Goal: Information Seeking & Learning: Learn about a topic

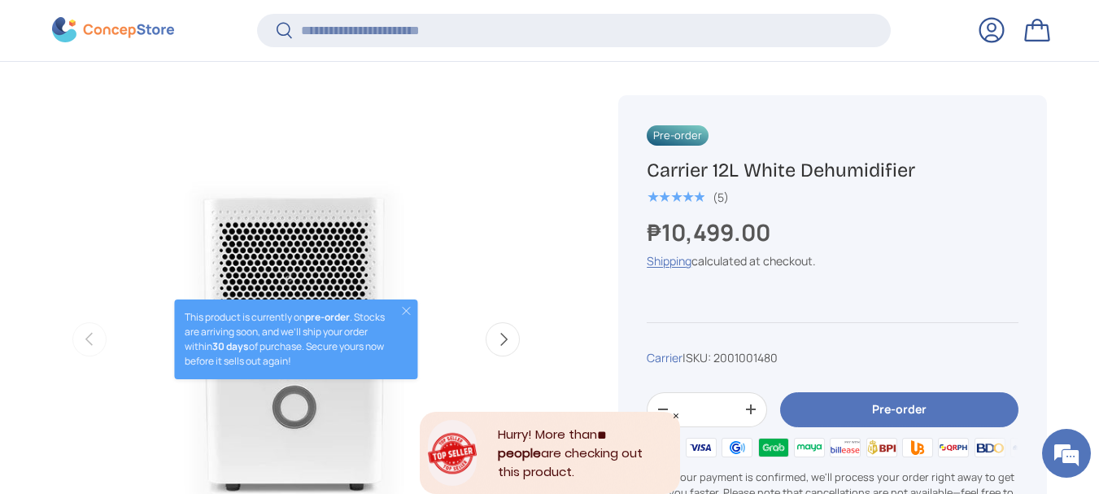
scroll to position [572, 0]
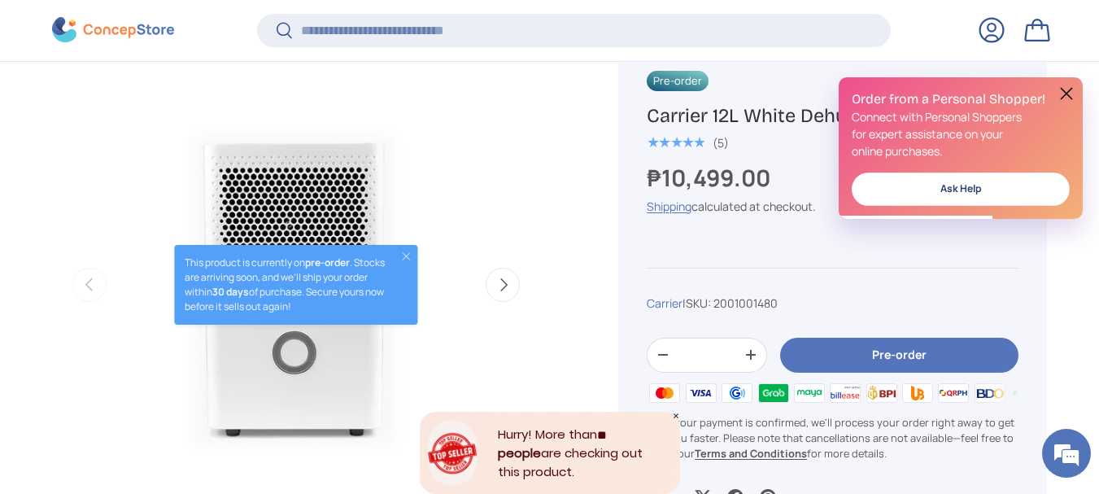
click at [503, 288] on button "Next" at bounding box center [503, 285] width 34 height 34
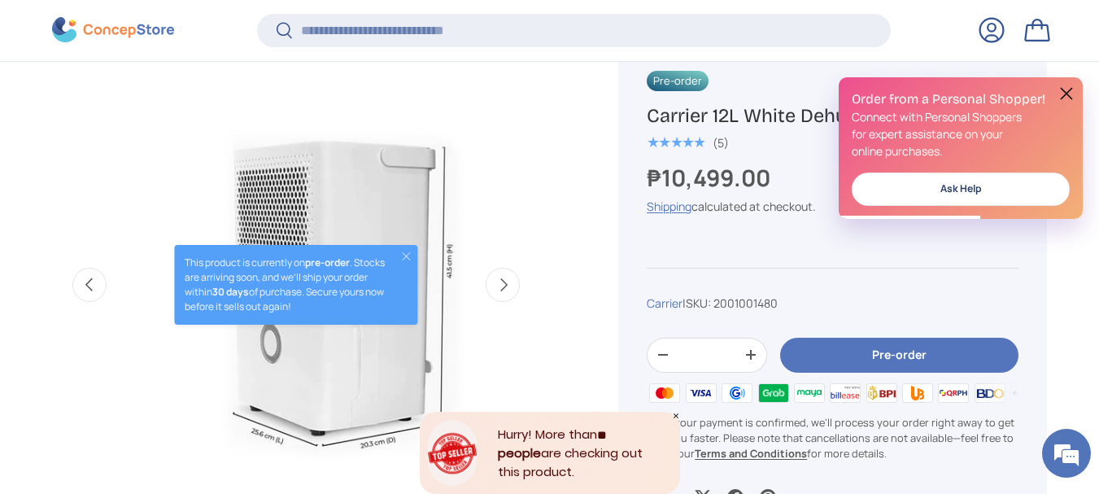
scroll to position [0, 496]
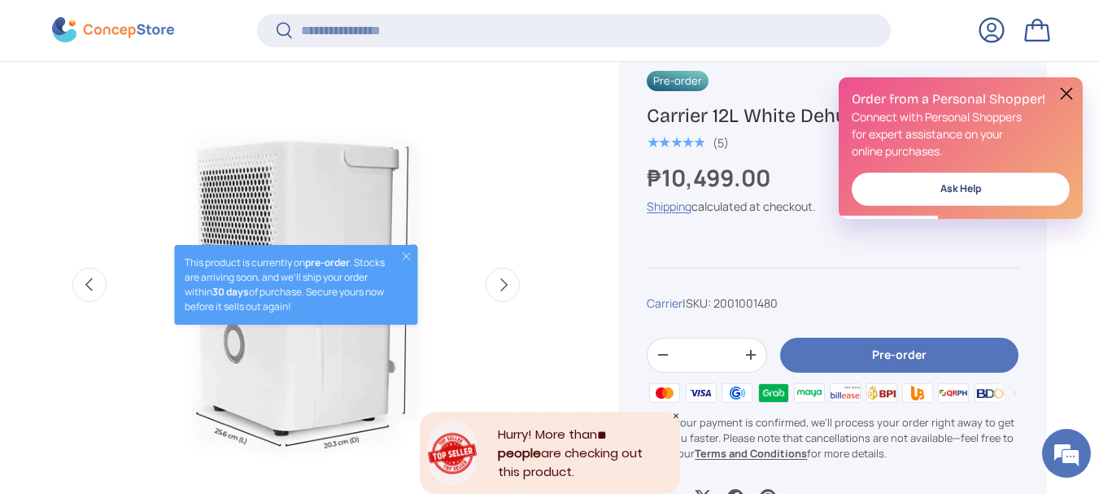
click at [407, 254] on button "Close" at bounding box center [406, 256] width 13 height 13
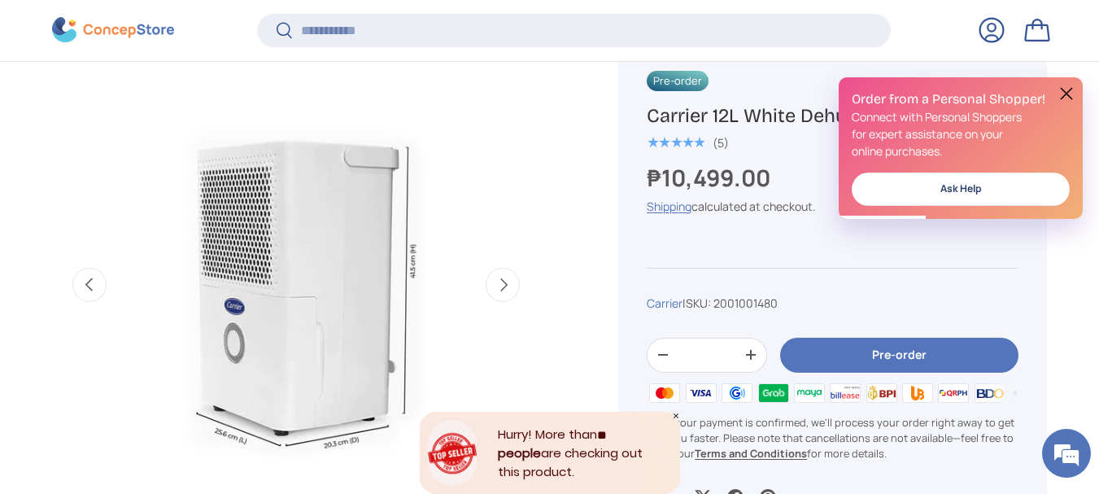
scroll to position [0, 0]
click at [92, 282] on button "Previous" at bounding box center [89, 285] width 34 height 34
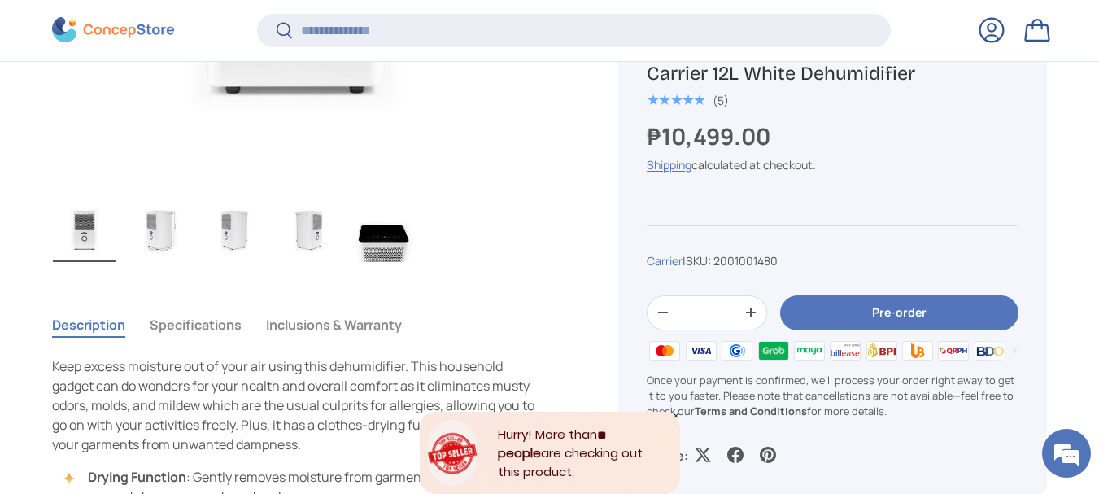
scroll to position [941, 0]
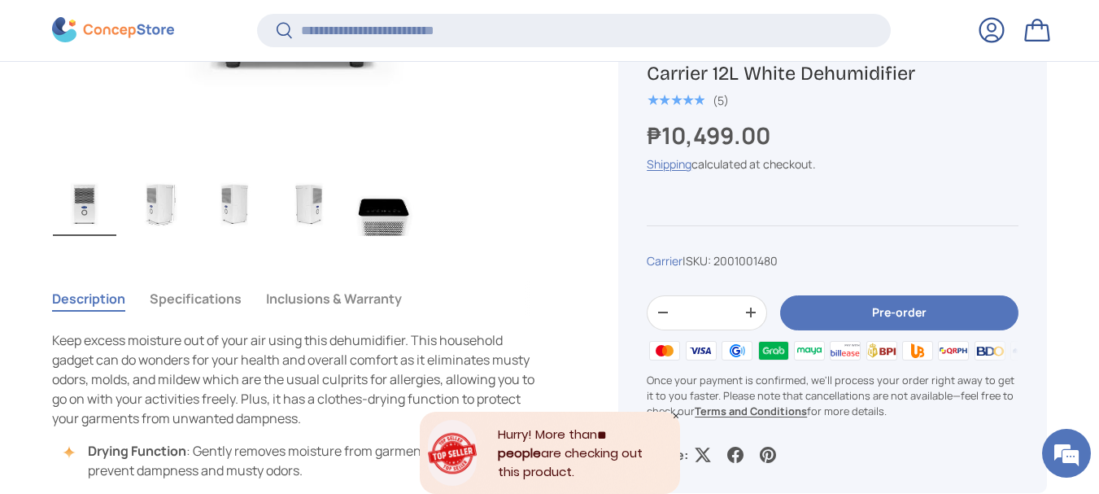
click at [198, 292] on button "Specifications" at bounding box center [196, 298] width 92 height 37
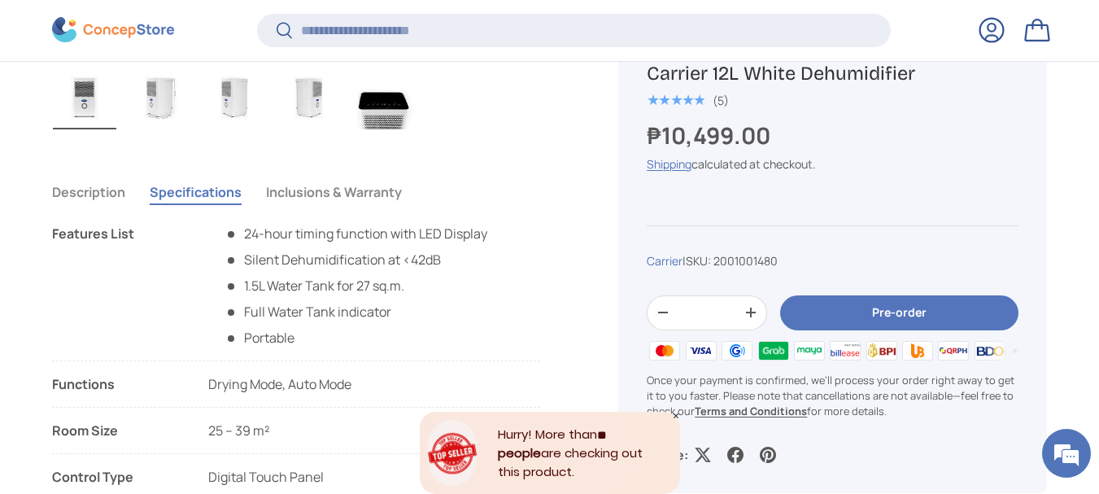
scroll to position [1049, 0]
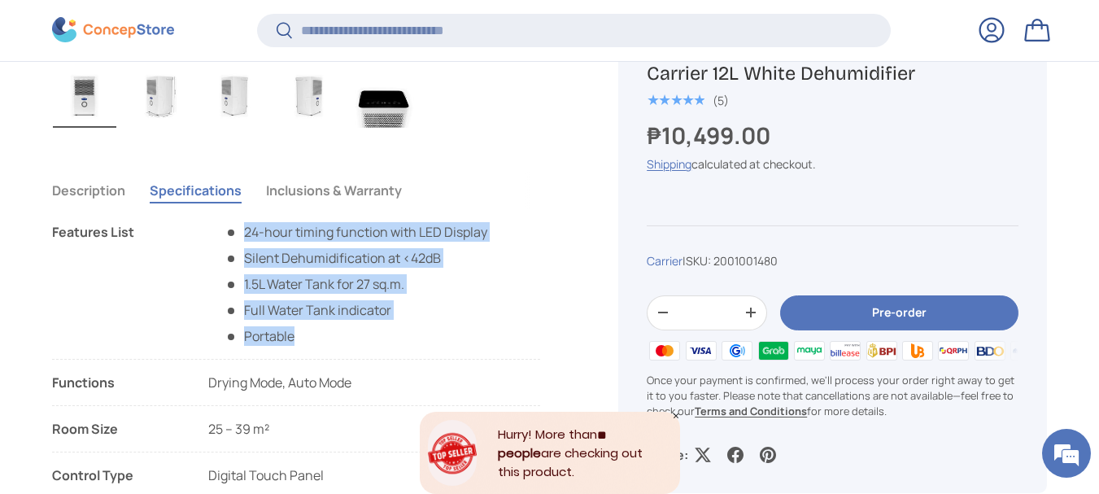
drag, startPoint x: 246, startPoint y: 233, endPoint x: 475, endPoint y: 329, distance: 248.7
click at [475, 329] on ul "24-hour timing function with LED Display Silent Dehumidification at <42dB 1.5L …" at bounding box center [347, 284] width 279 height 124
copy ul "24-hour timing function with LED Display Silent Dehumidification at <42dB 1.5L …"
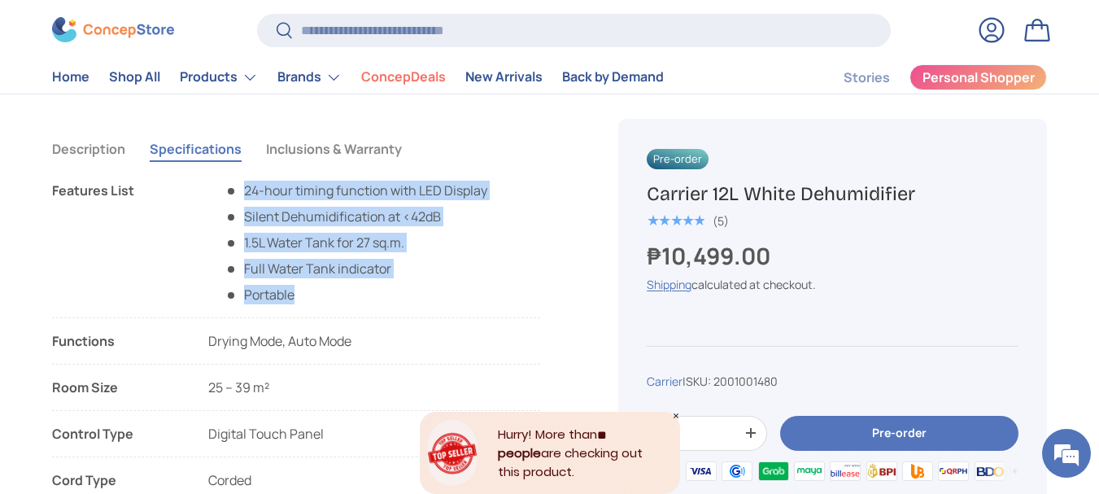
scroll to position [1085, 0]
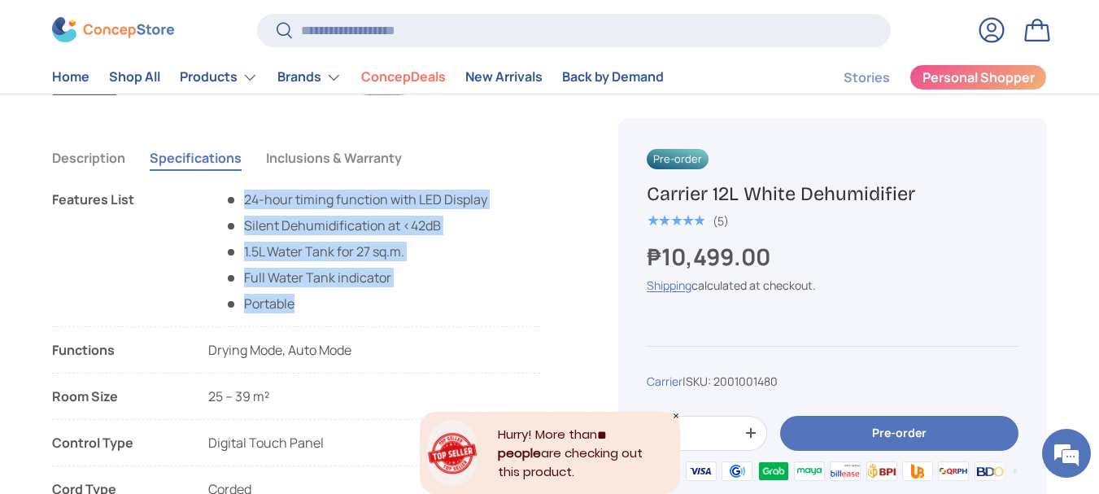
click at [98, 164] on button "Description" at bounding box center [88, 157] width 73 height 37
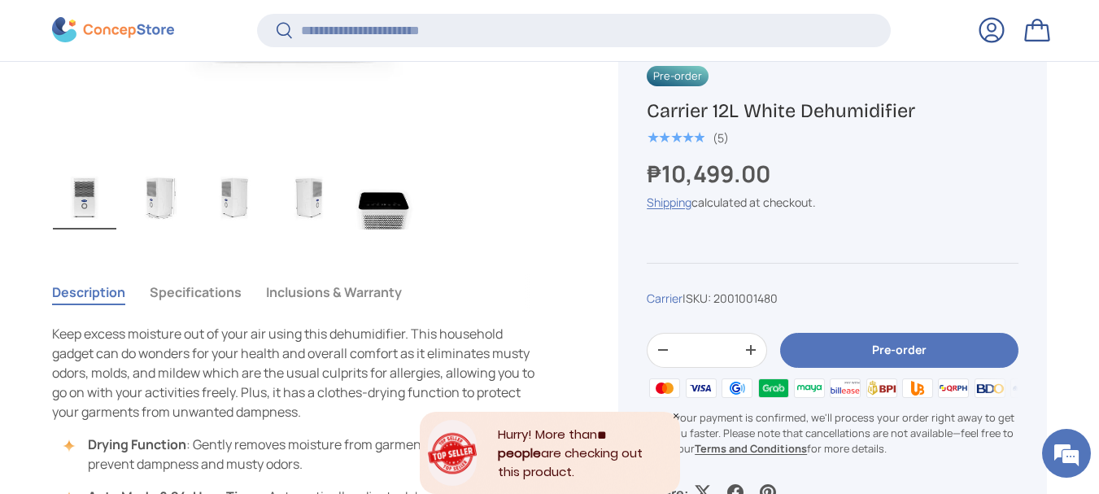
scroll to position [951, 0]
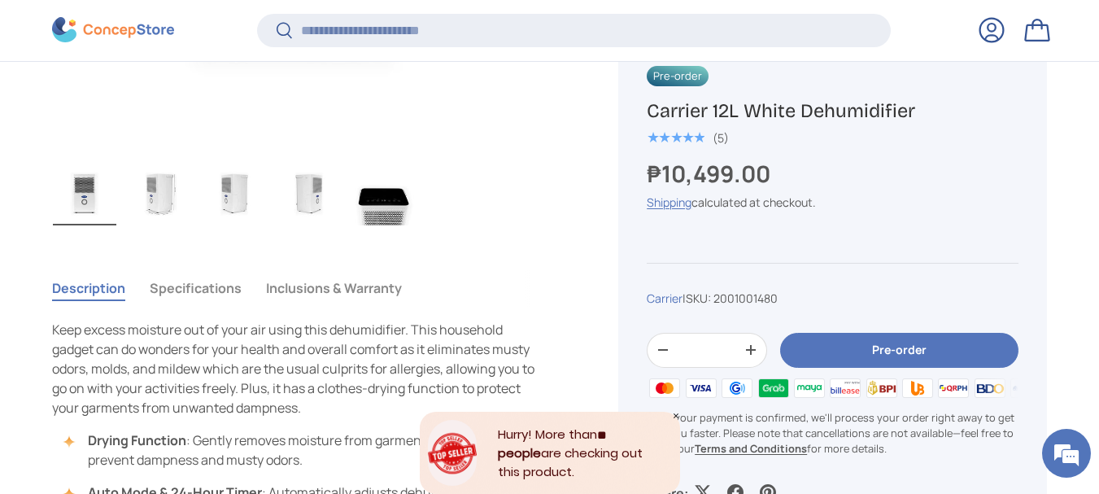
click at [198, 280] on button "Specifications" at bounding box center [196, 287] width 92 height 37
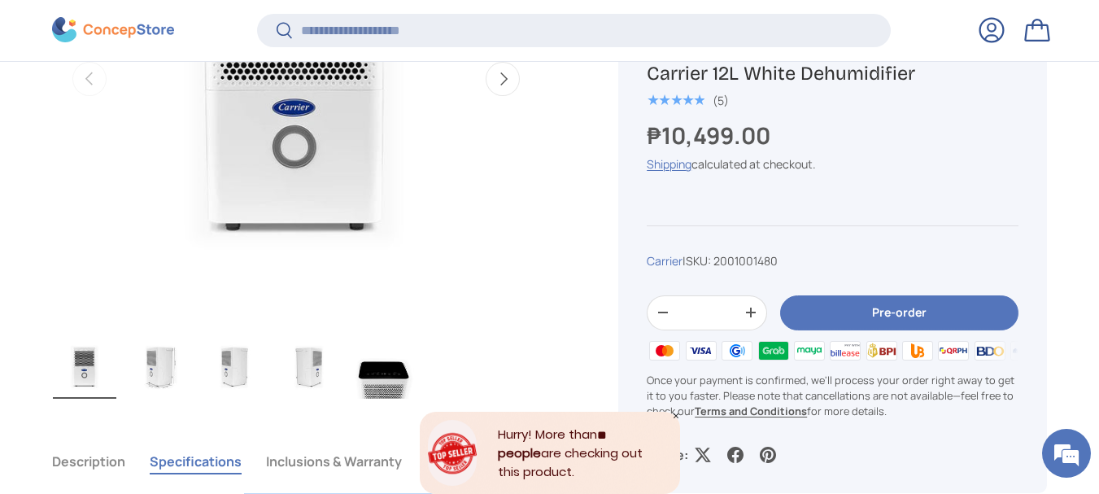
scroll to position [832, 0]
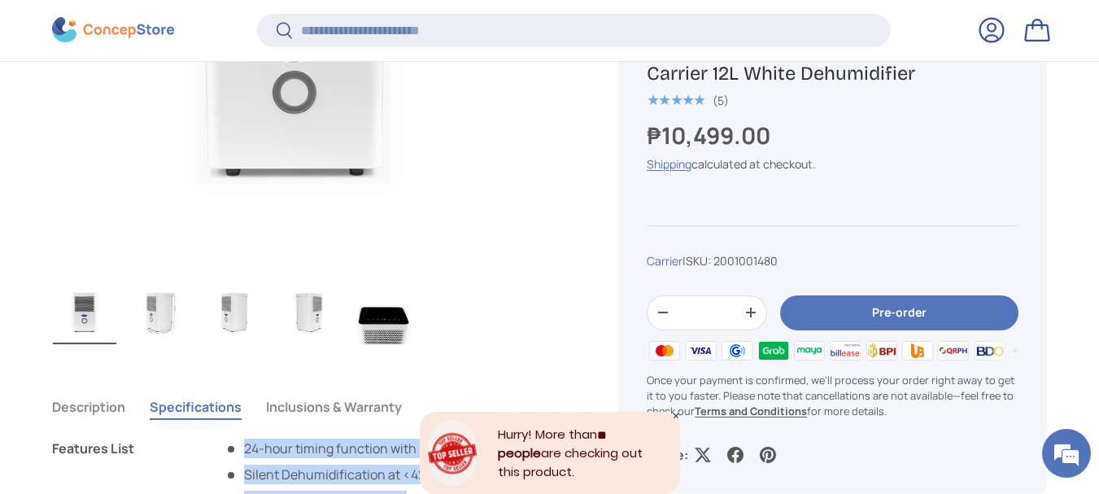
click at [338, 406] on button "Inclusions & Warranty" at bounding box center [334, 406] width 136 height 37
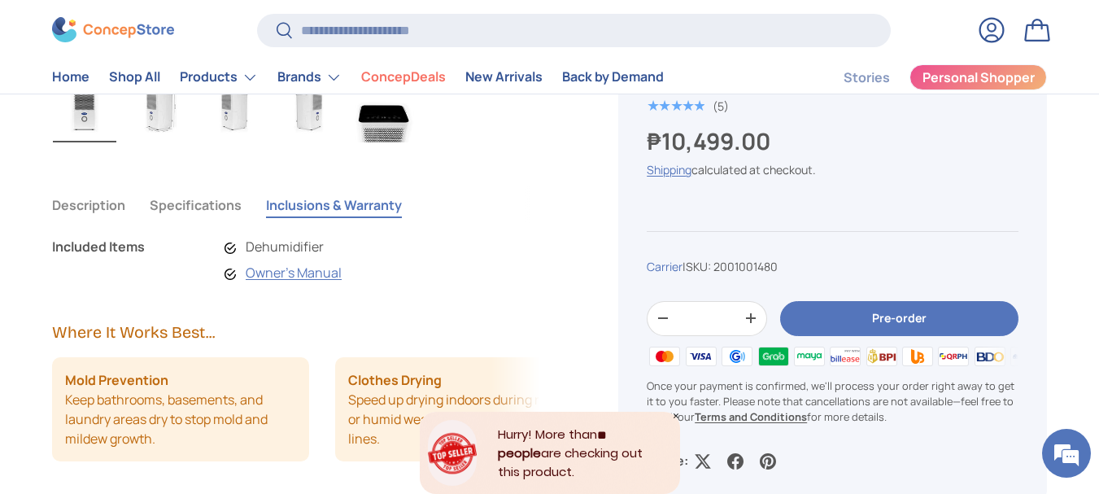
scroll to position [1036, 0]
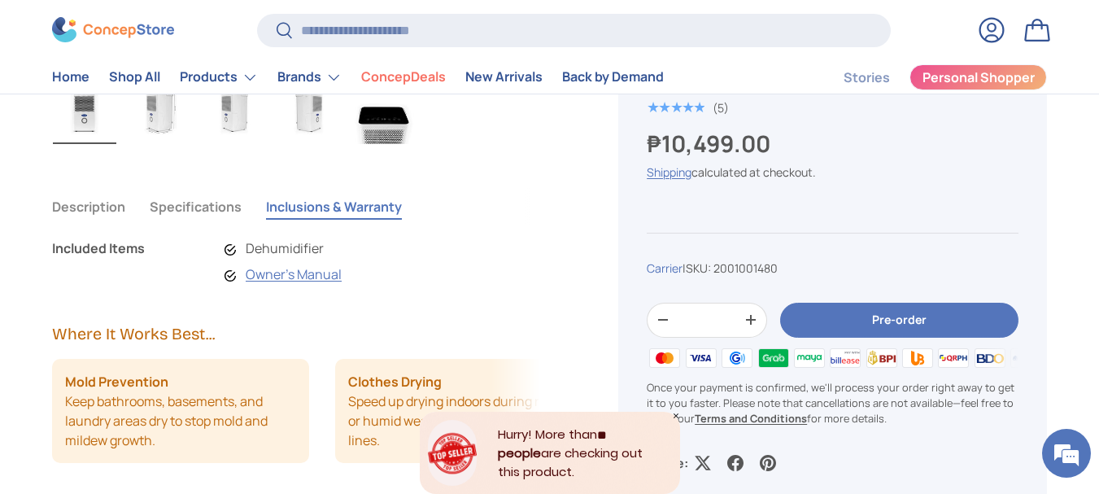
click at [321, 199] on button "Inclusions & Warranty" at bounding box center [334, 206] width 136 height 37
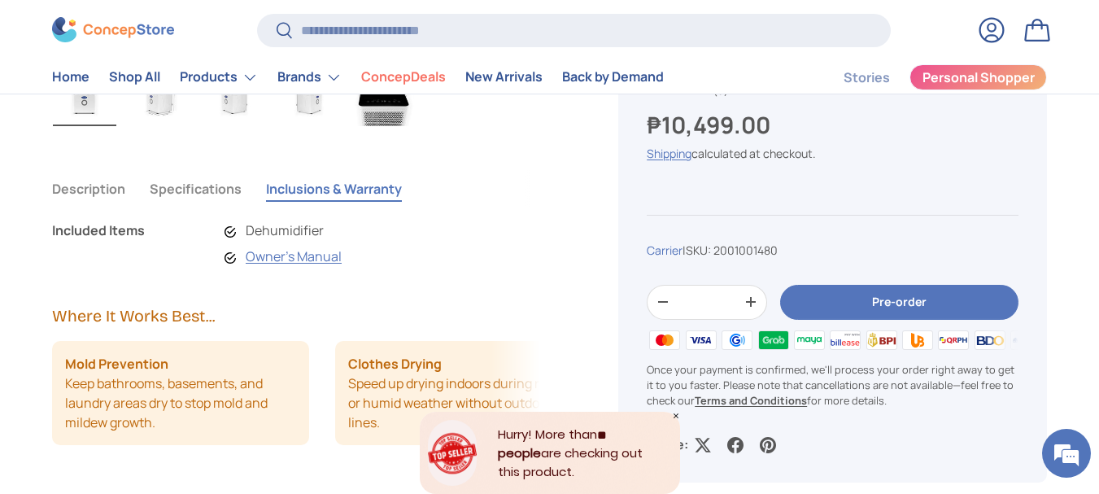
scroll to position [1047, 0]
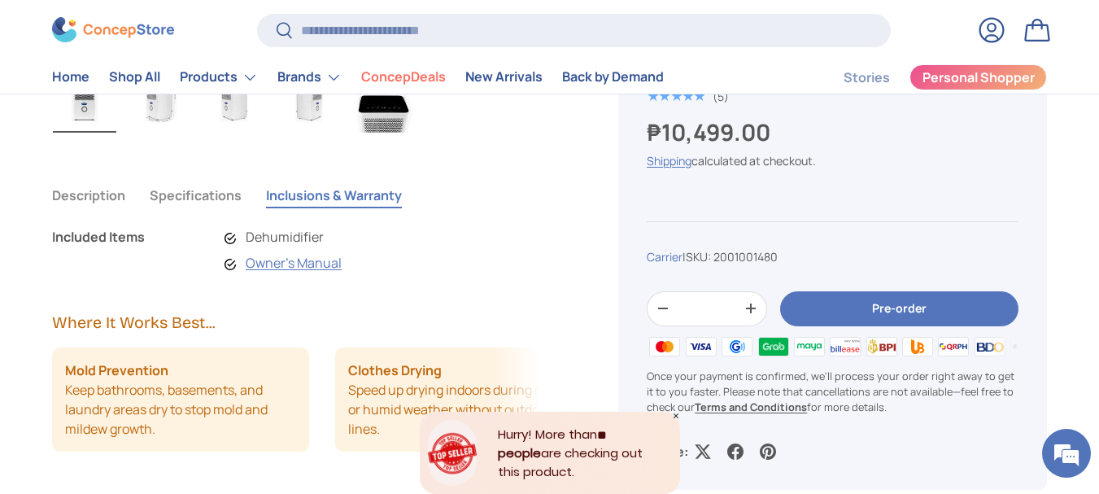
click at [273, 236] on li "Dehumidifier" at bounding box center [283, 237] width 117 height 20
click at [231, 236] on li "Dehumidifier" at bounding box center [283, 237] width 117 height 20
click at [255, 266] on link "Owner's Manual" at bounding box center [294, 263] width 96 height 18
click at [228, 262] on li "Owner's Manual" at bounding box center [283, 263] width 117 height 20
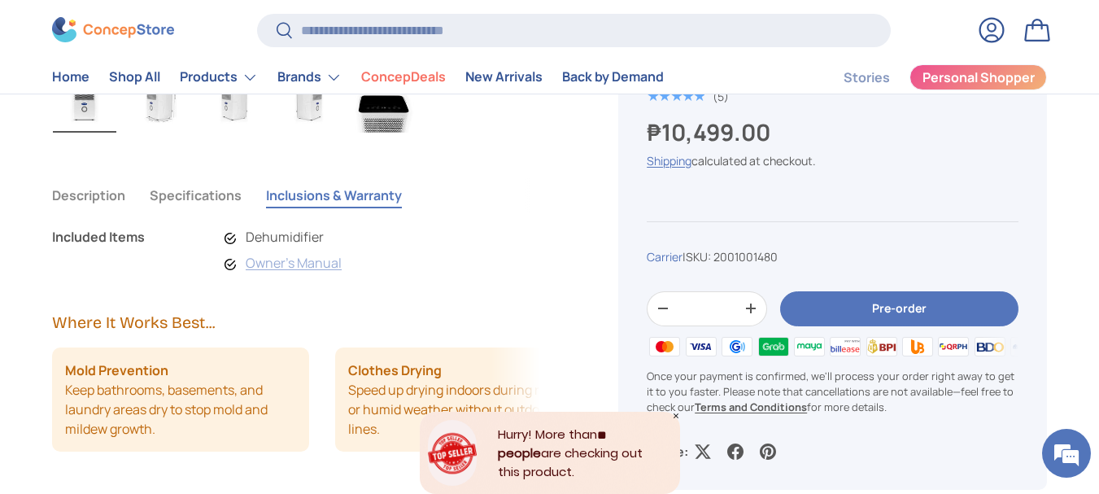
click at [259, 265] on link "Owner's Manual" at bounding box center [294, 263] width 96 height 18
click at [294, 241] on li "Dehumidifier" at bounding box center [283, 237] width 117 height 20
click at [222, 203] on button "Specifications" at bounding box center [196, 195] width 92 height 37
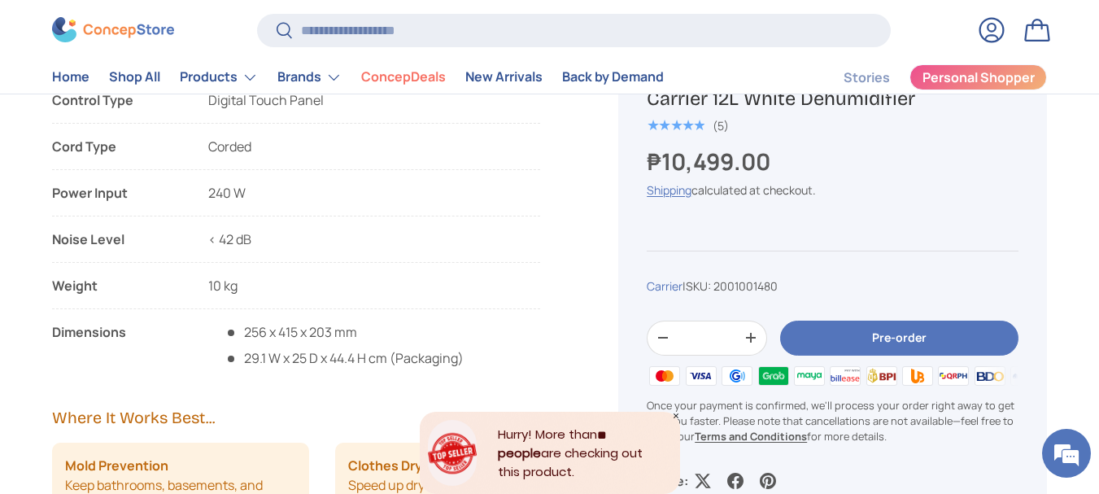
scroll to position [1421, 0]
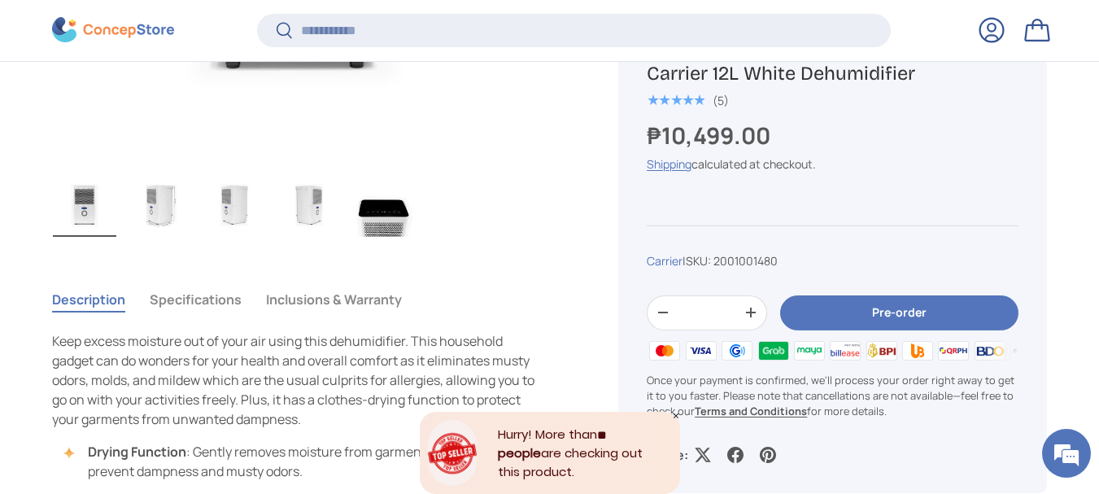
scroll to position [979, 0]
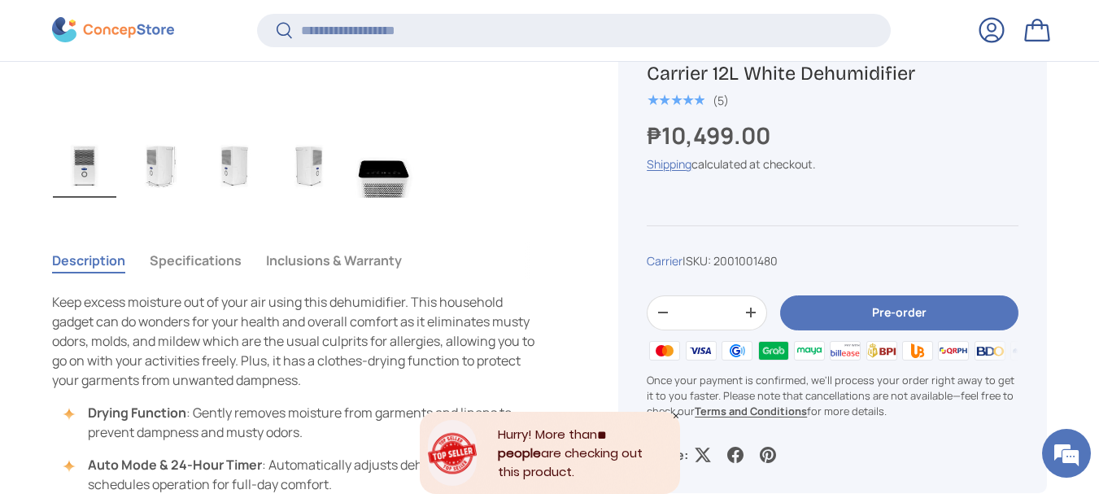
click at [213, 260] on button "Specifications" at bounding box center [196, 260] width 92 height 37
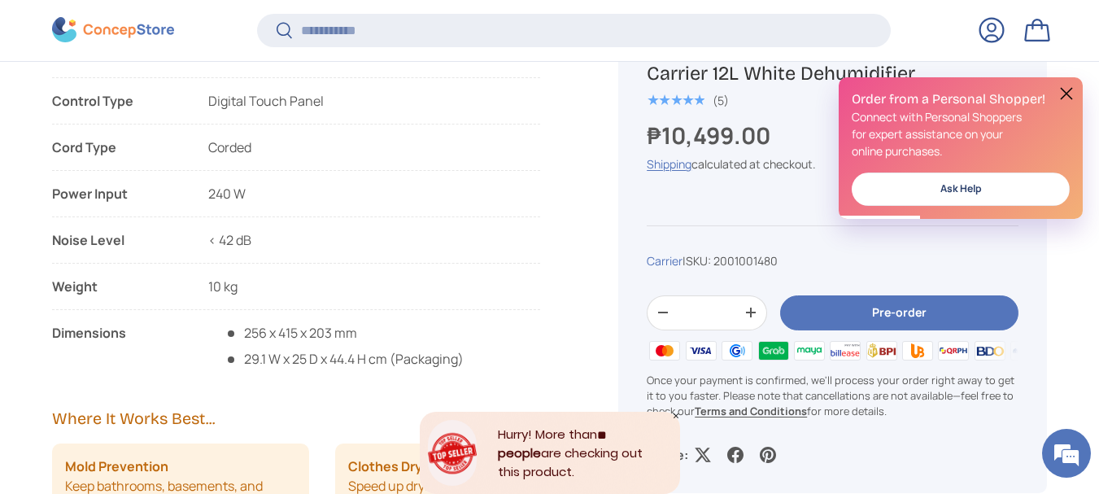
scroll to position [0, 0]
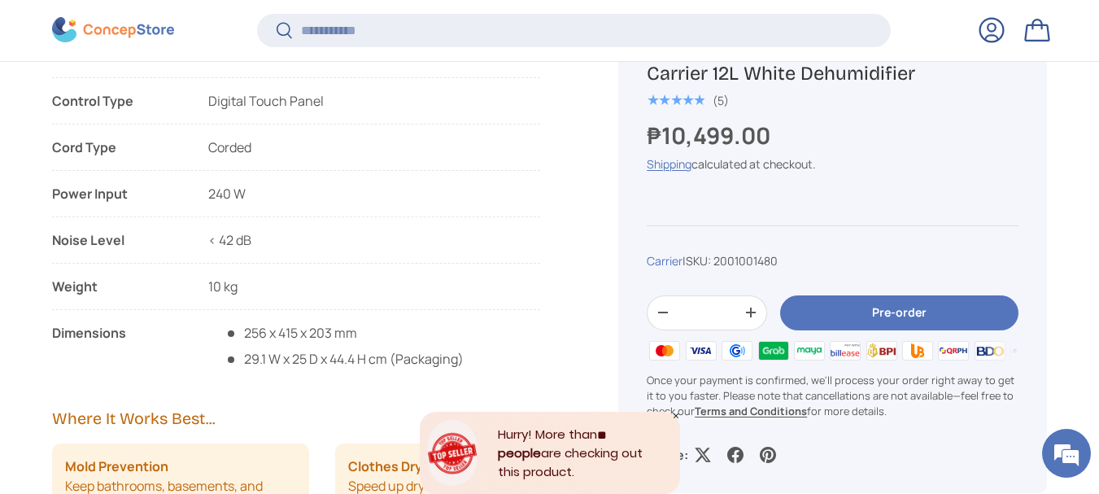
drag, startPoint x: 54, startPoint y: 286, endPoint x: 107, endPoint y: 286, distance: 53.7
click at [107, 286] on div "Weight" at bounding box center [117, 287] width 130 height 20
copy div "Weight"
click at [247, 287] on li "Weight 10 kg" at bounding box center [296, 293] width 488 height 33
click at [247, 289] on li "Weight 10 kg" at bounding box center [296, 293] width 488 height 33
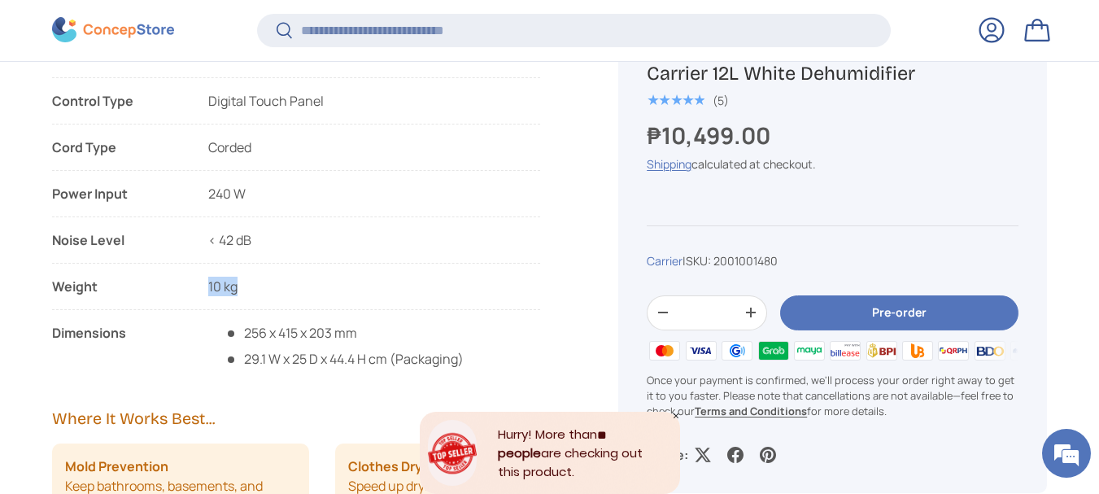
drag, startPoint x: 208, startPoint y: 288, endPoint x: 242, endPoint y: 287, distance: 34.2
click at [242, 287] on li "Weight 10 kg" at bounding box center [296, 293] width 488 height 33
copy span "10 kg"
drag, startPoint x: 52, startPoint y: 333, endPoint x: 129, endPoint y: 330, distance: 76.5
click at [129, 330] on div "Dimensions" at bounding box center [117, 346] width 130 height 46
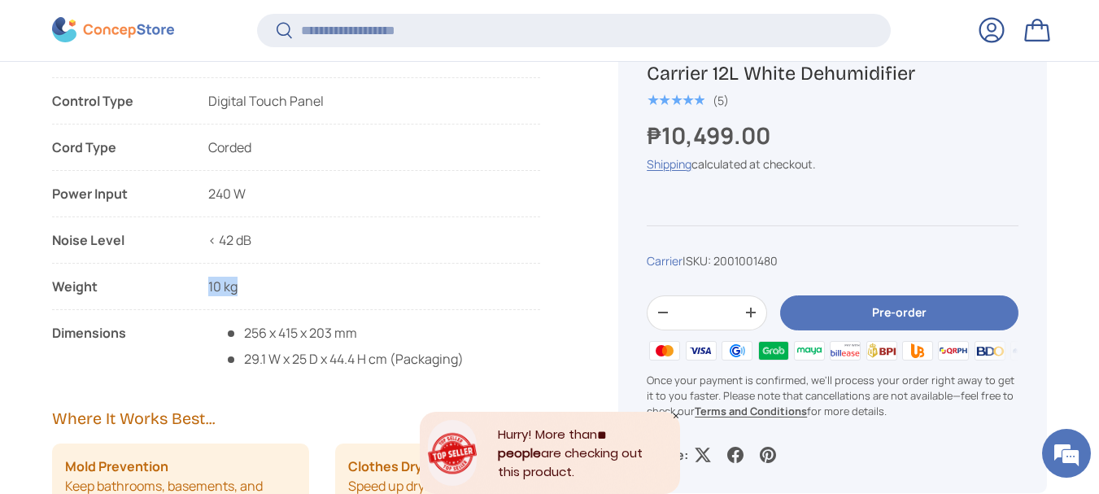
copy div "Dimensions"
drag, startPoint x: 246, startPoint y: 329, endPoint x: 357, endPoint y: 330, distance: 111.5
click at [357, 330] on span "256 x 415 x 203 mm" at bounding box center [344, 333] width 239 height 20
copy span "256 x 415 x 203 mm"
